Goal: Find specific page/section: Find specific page/section

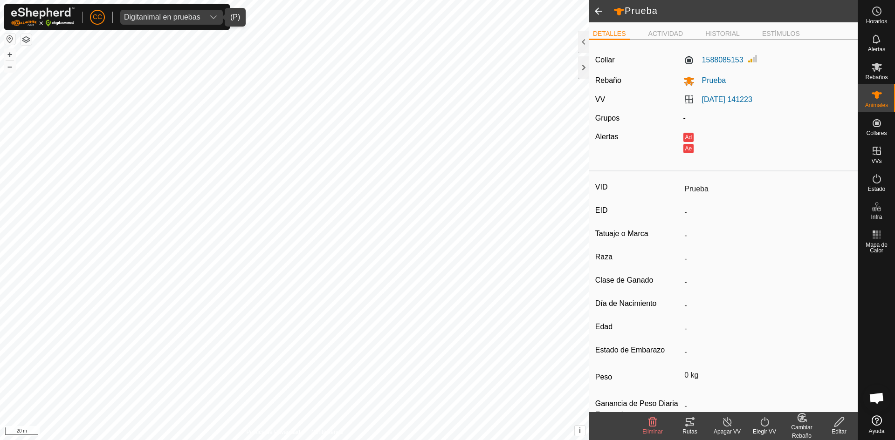
click at [188, 15] on div "Digitanimal en pruebas" at bounding box center [162, 17] width 76 height 7
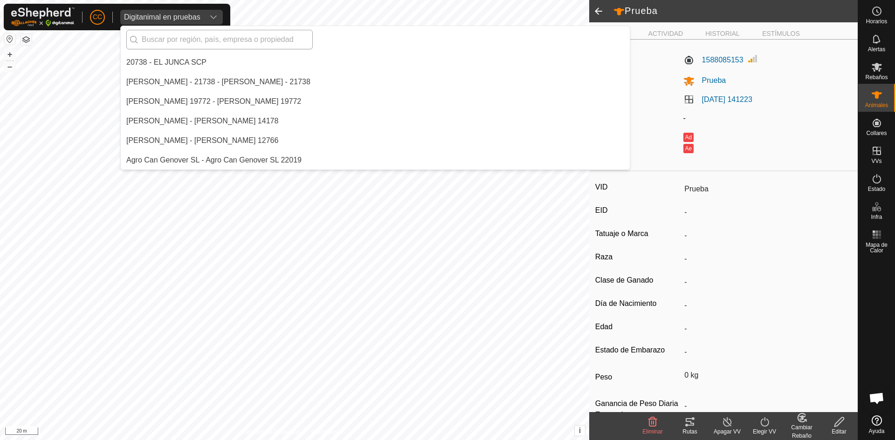
scroll to position [2192, 0]
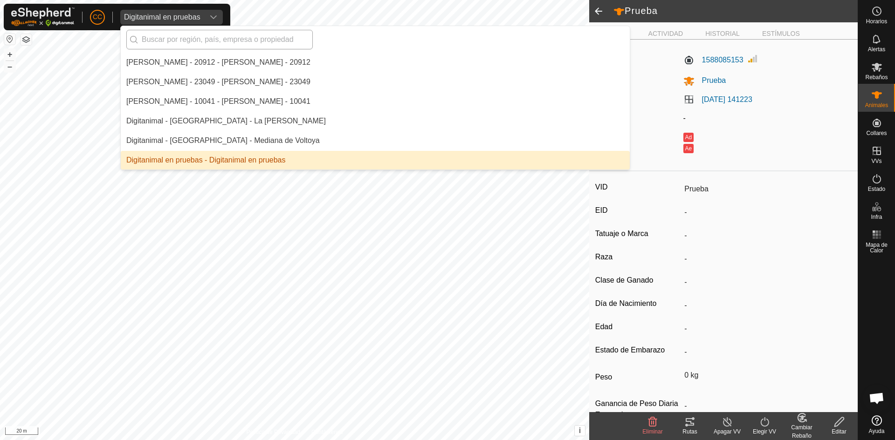
click at [192, 39] on input "text" at bounding box center [219, 40] width 186 height 20
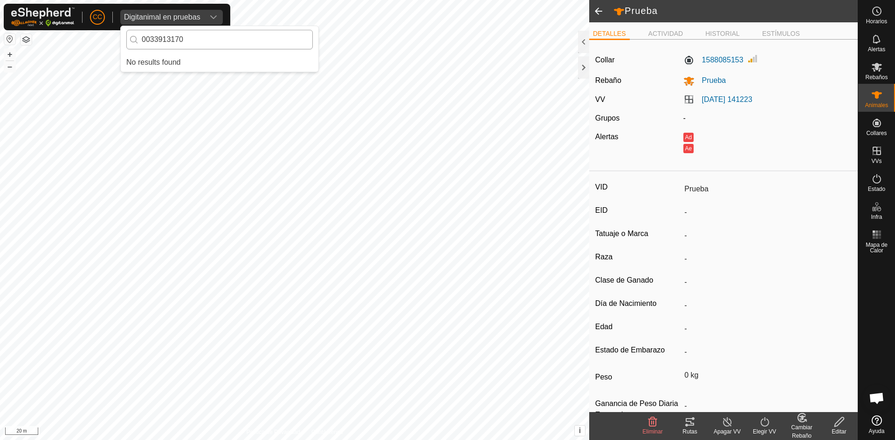
scroll to position [0, 0]
type input "0"
type input "[PERSON_NAME]"
click at [198, 59] on li "[PERSON_NAME] - 22257 - [PERSON_NAME] - 22257" at bounding box center [220, 62] width 198 height 19
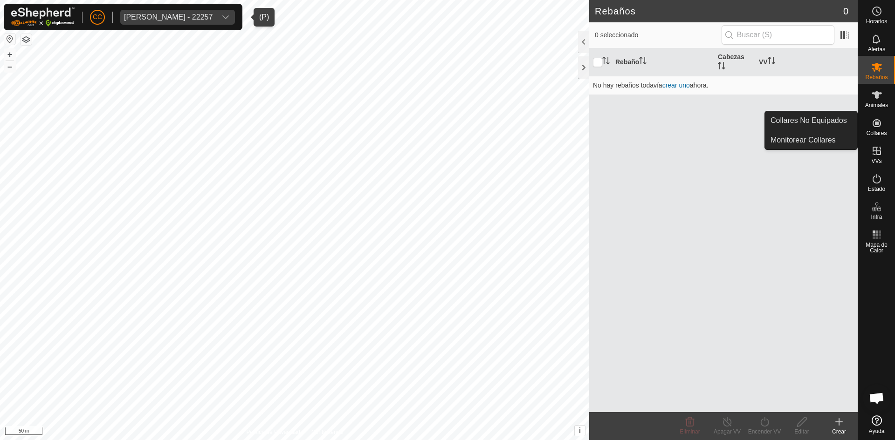
click at [835, 120] on link "Collares No Equipados" at bounding box center [811, 120] width 92 height 19
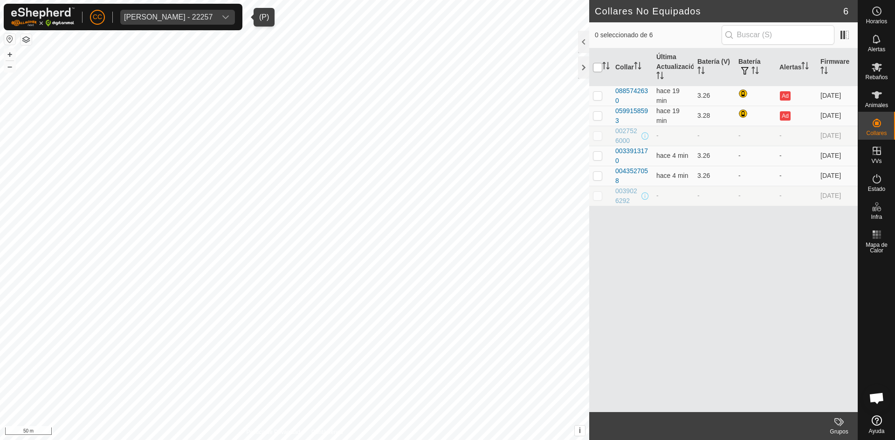
click at [593, 68] on input "checkbox" at bounding box center [597, 67] width 9 height 9
checkbox input "true"
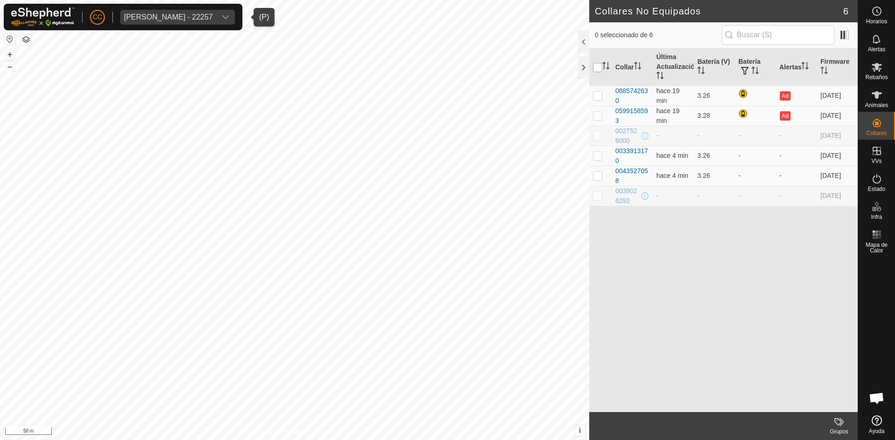
checkbox input "true"
click at [207, 14] on div "[PERSON_NAME] - 22257" at bounding box center [168, 17] width 89 height 7
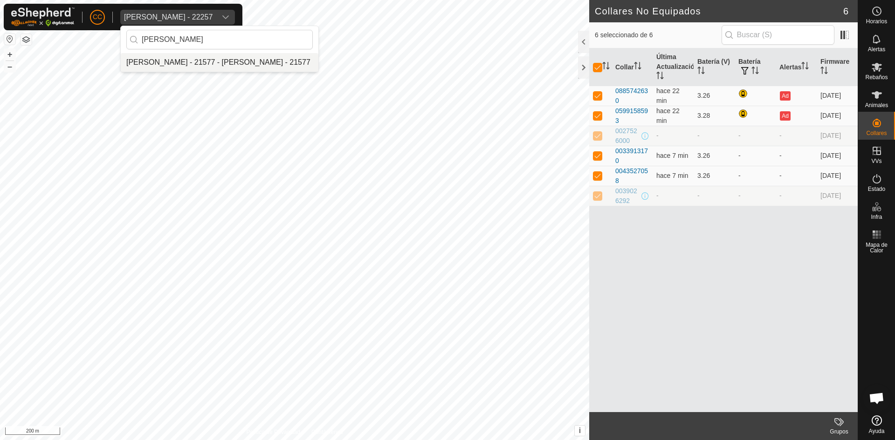
type input "[PERSON_NAME]"
click at [212, 65] on li "[PERSON_NAME] - 21577 - [PERSON_NAME] - 21577" at bounding box center [220, 62] width 198 height 19
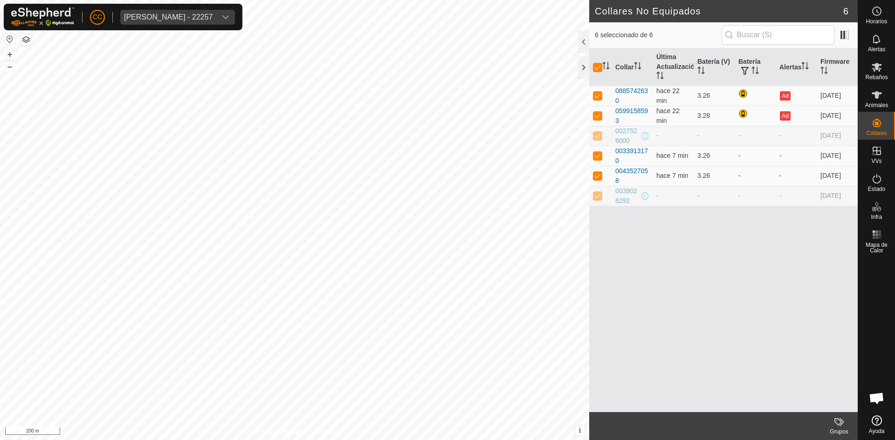
checkbox input "false"
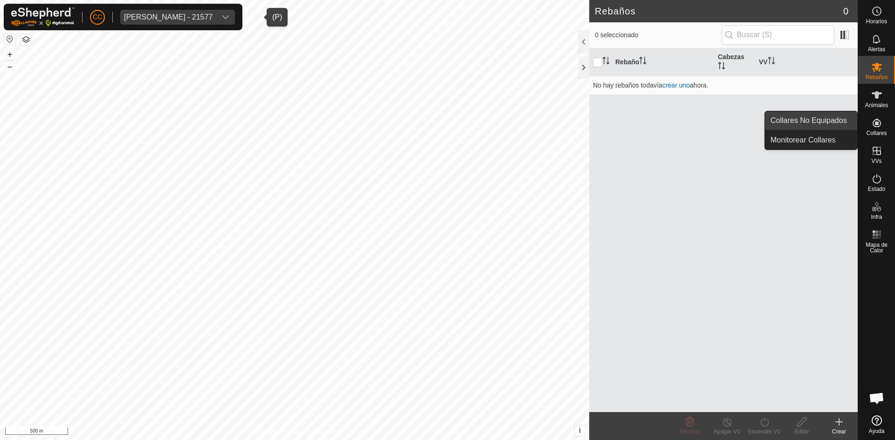
click at [841, 121] on link "Collares No Equipados" at bounding box center [811, 120] width 92 height 19
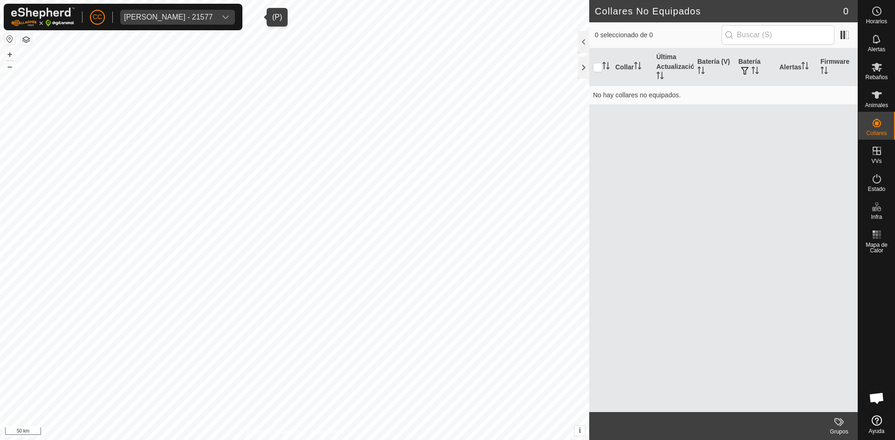
click at [213, 15] on div "[PERSON_NAME] - 21577" at bounding box center [168, 17] width 89 height 7
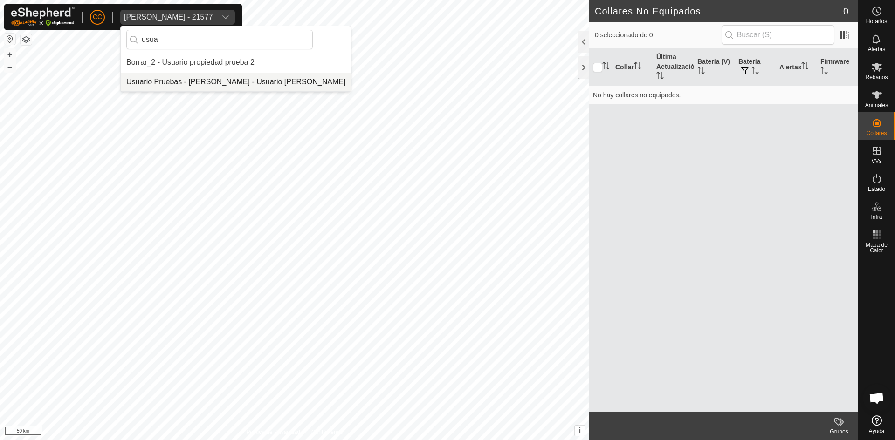
type input "usua"
click at [225, 76] on li "Usuario Pruebas - [PERSON_NAME] - Usuario [PERSON_NAME]" at bounding box center [236, 82] width 230 height 19
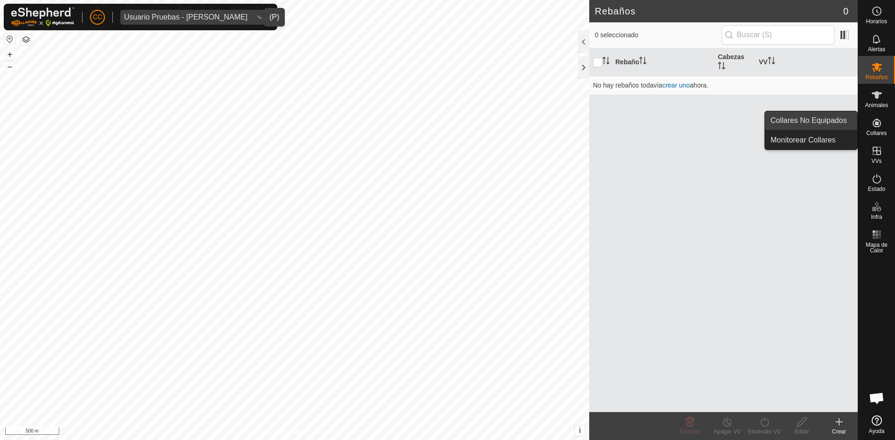
click at [837, 121] on link "Collares No Equipados" at bounding box center [811, 120] width 92 height 19
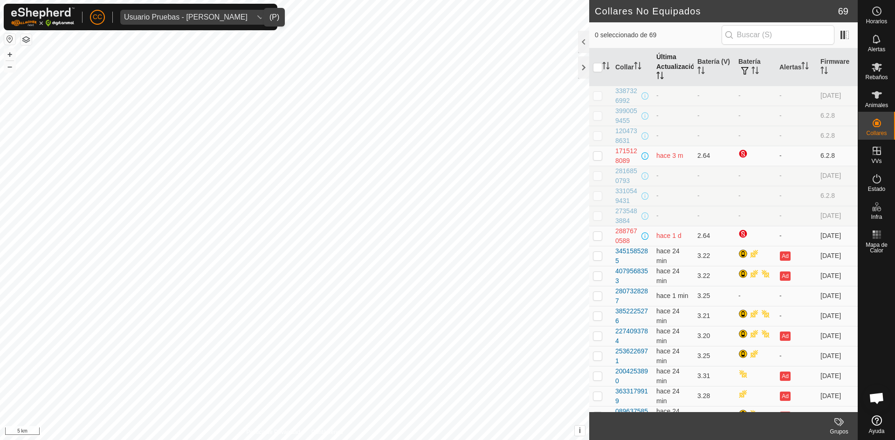
click at [660, 65] on th "Última Actualización" at bounding box center [673, 67] width 41 height 38
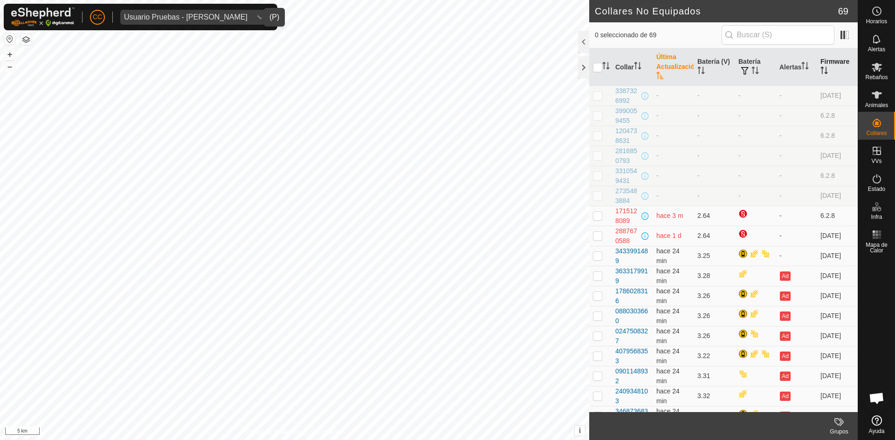
click at [835, 57] on th "Firmware" at bounding box center [837, 67] width 41 height 38
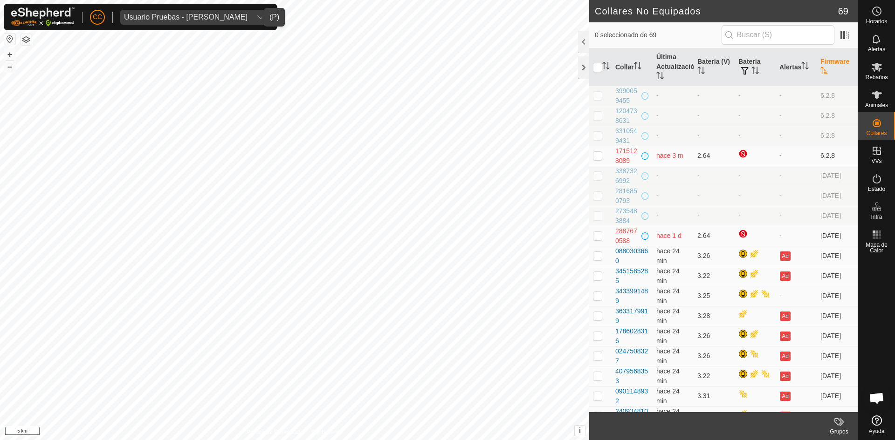
click at [836, 58] on th "Firmware" at bounding box center [837, 67] width 41 height 38
